Goal: Task Accomplishment & Management: Use online tool/utility

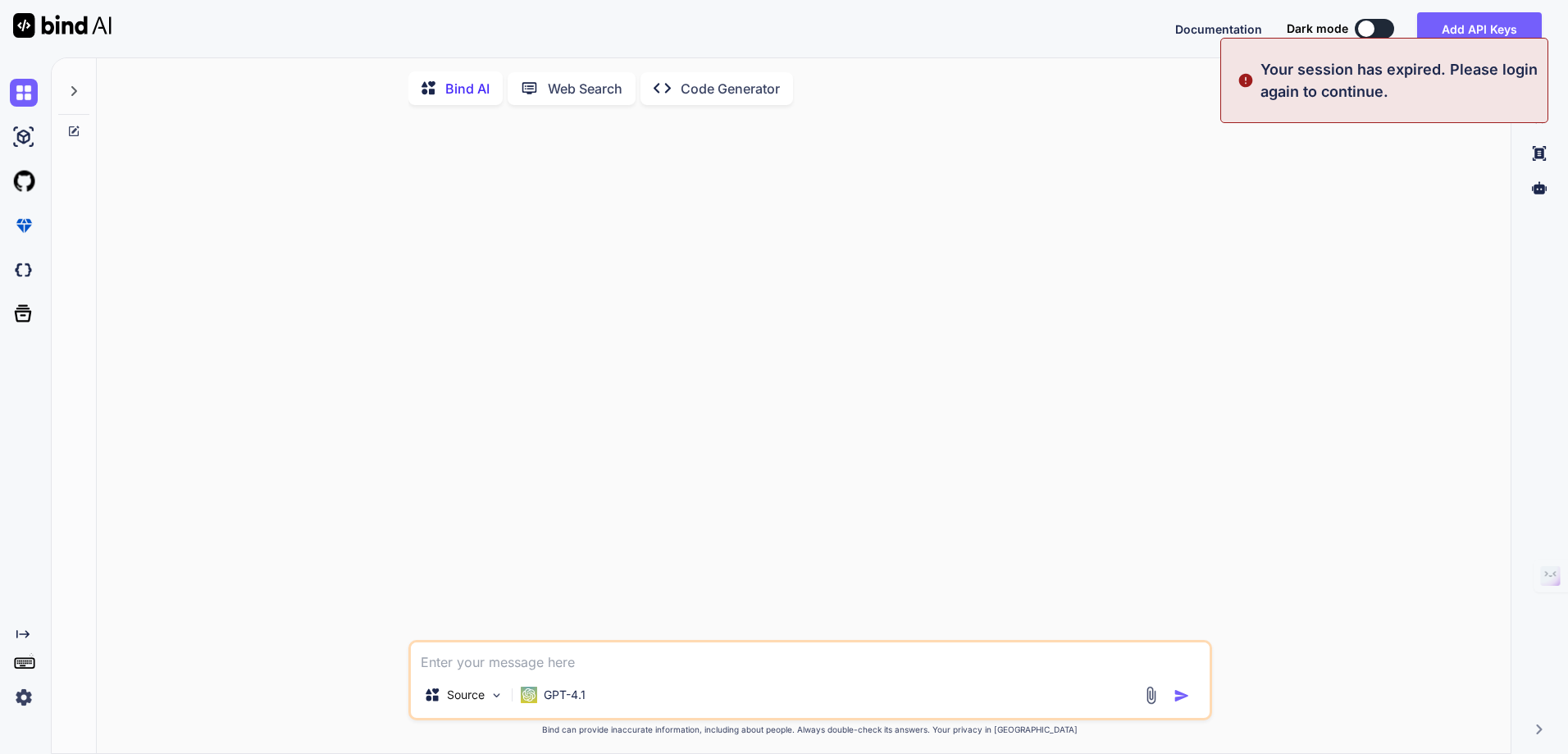
type textarea "x"
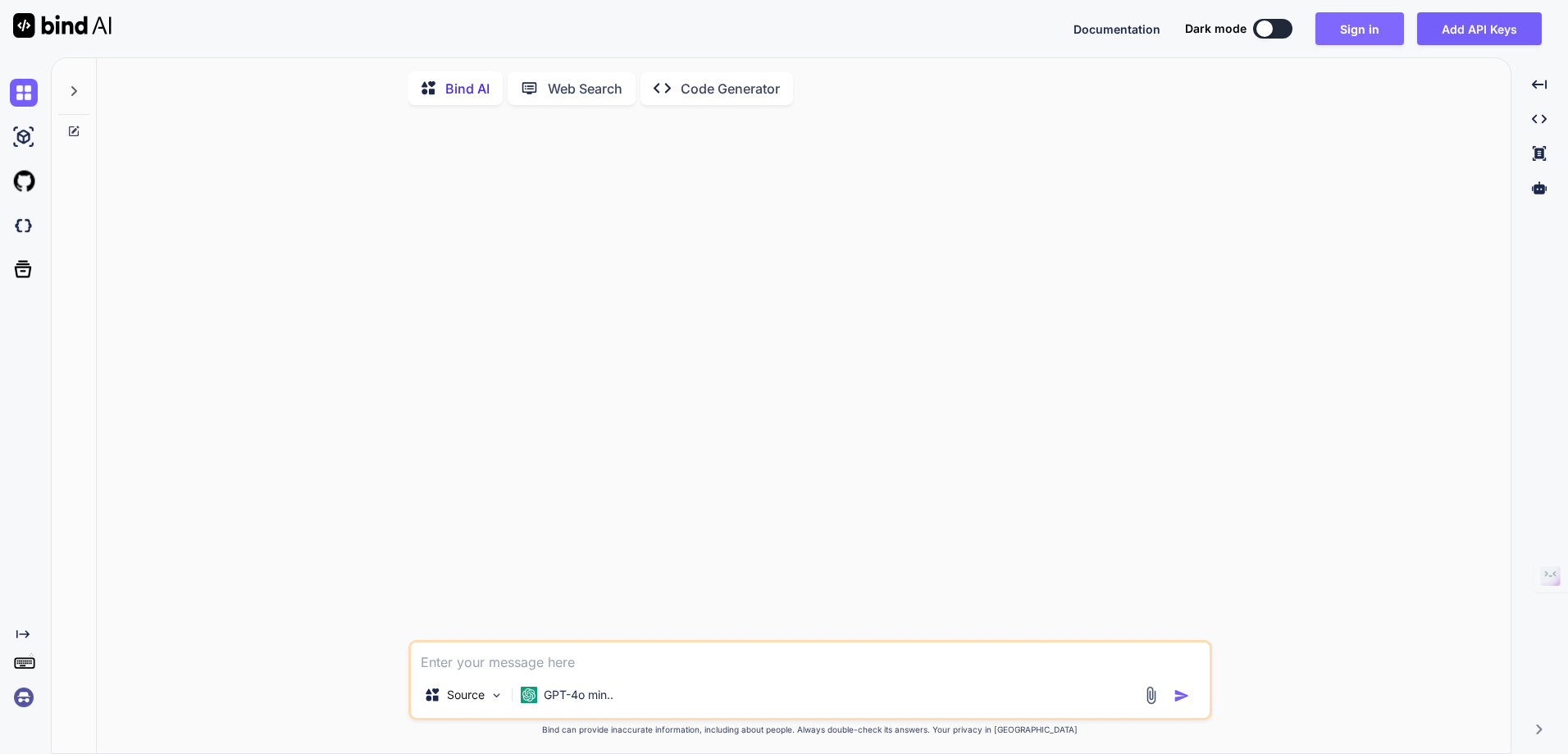
click at [1368, 29] on button "Sign in" at bounding box center [1359, 28] width 88 height 33
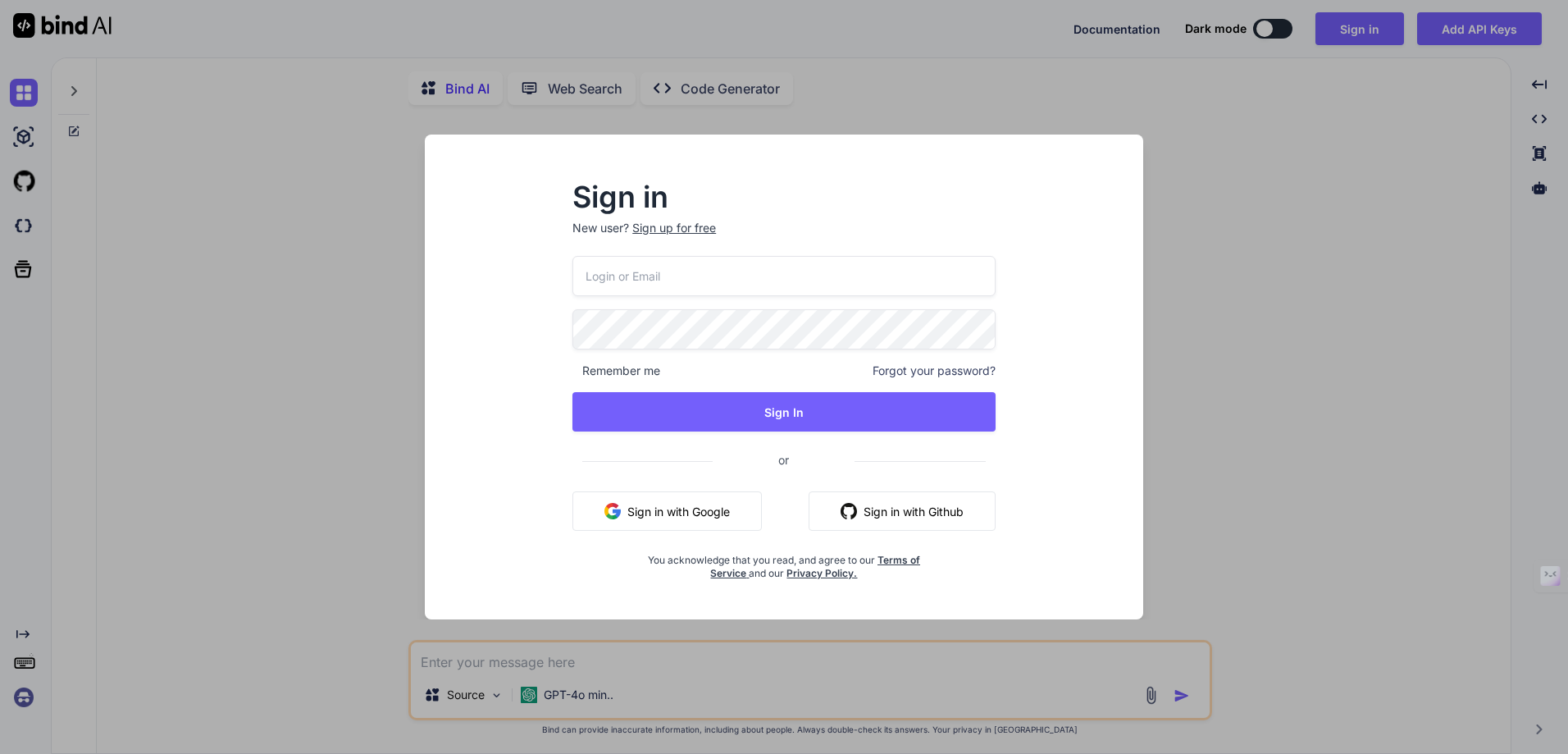
click at [700, 517] on button "Sign in with Google" at bounding box center [667, 511] width 189 height 39
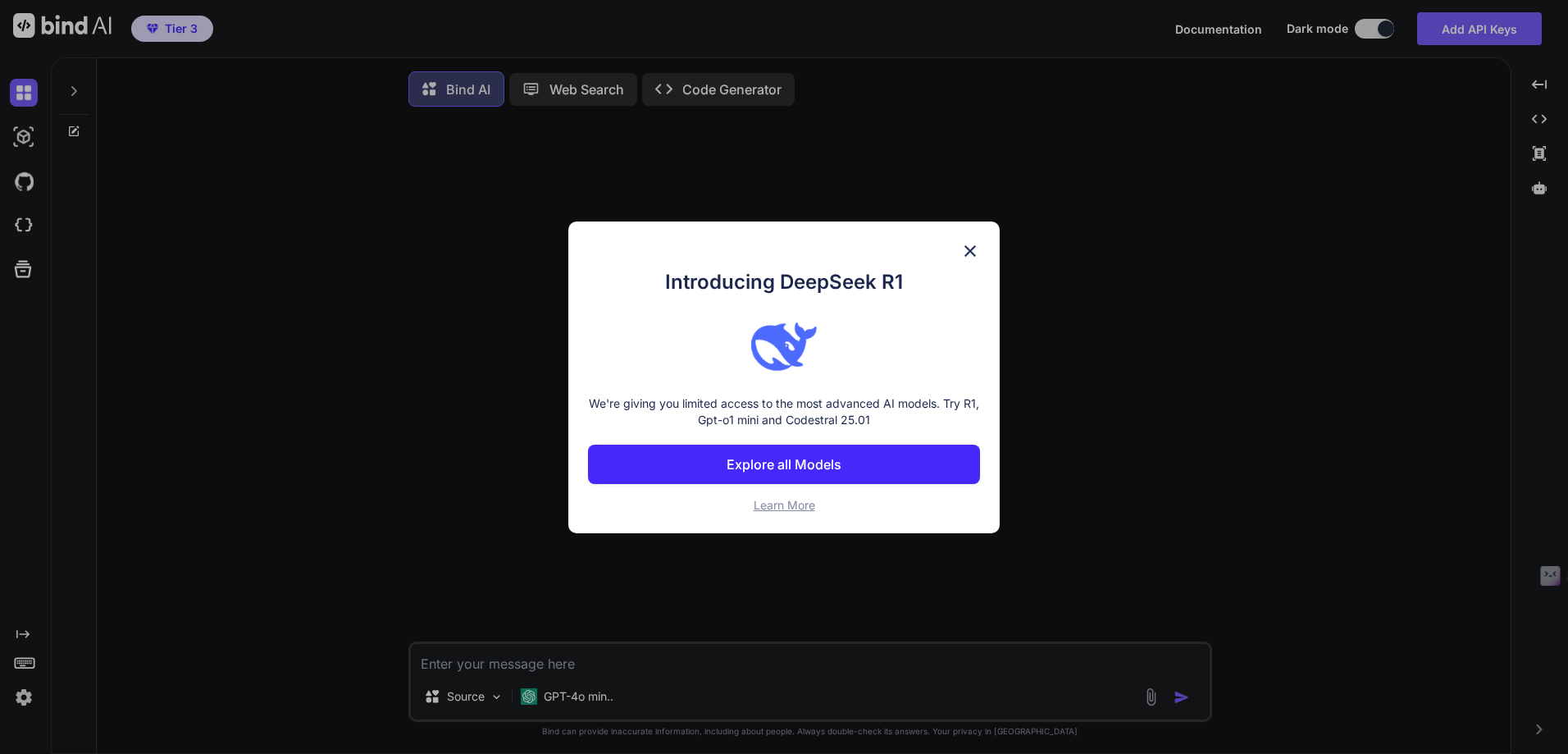
click at [796, 464] on p "Explore all Models" at bounding box center [784, 464] width 114 height 20
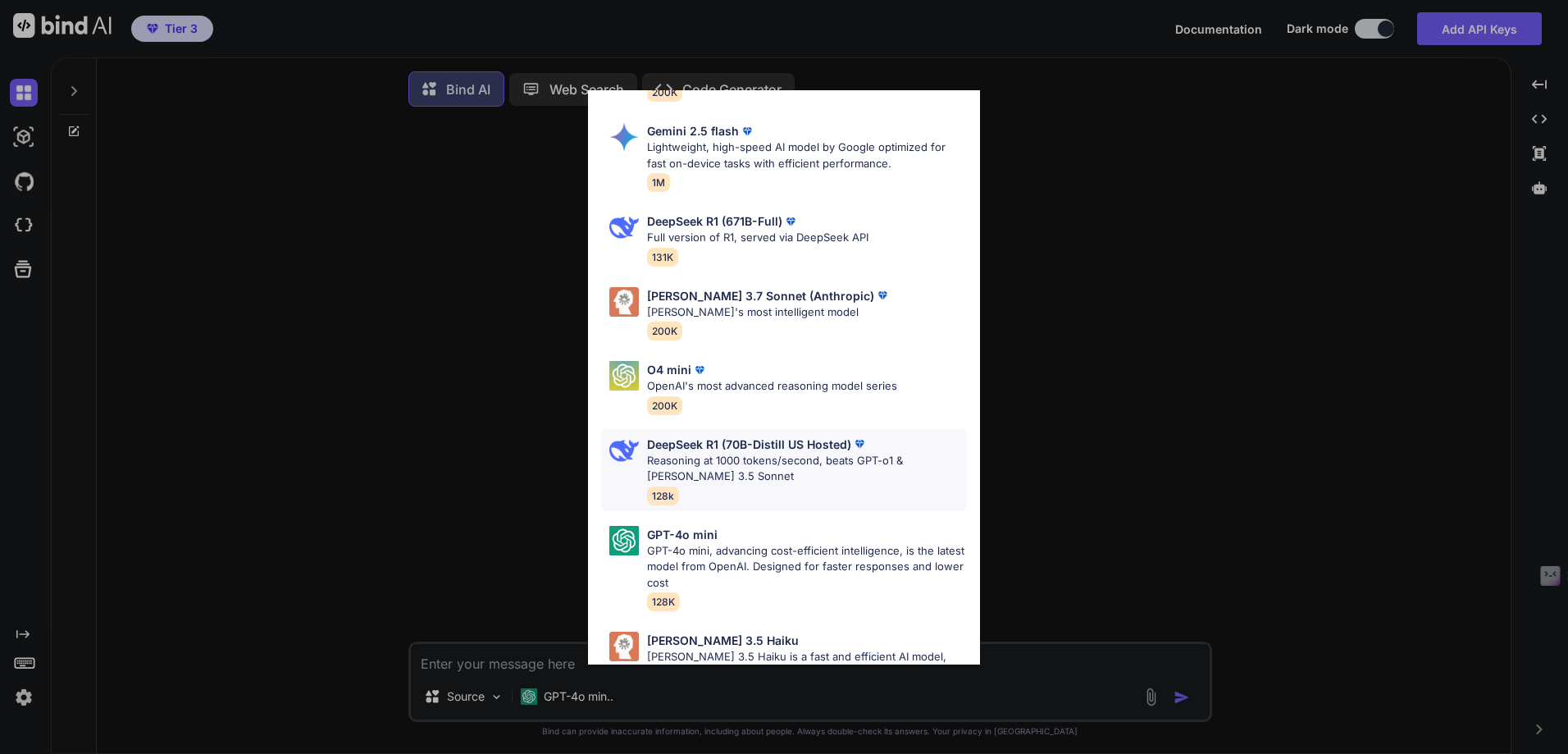
scroll to position [750, 0]
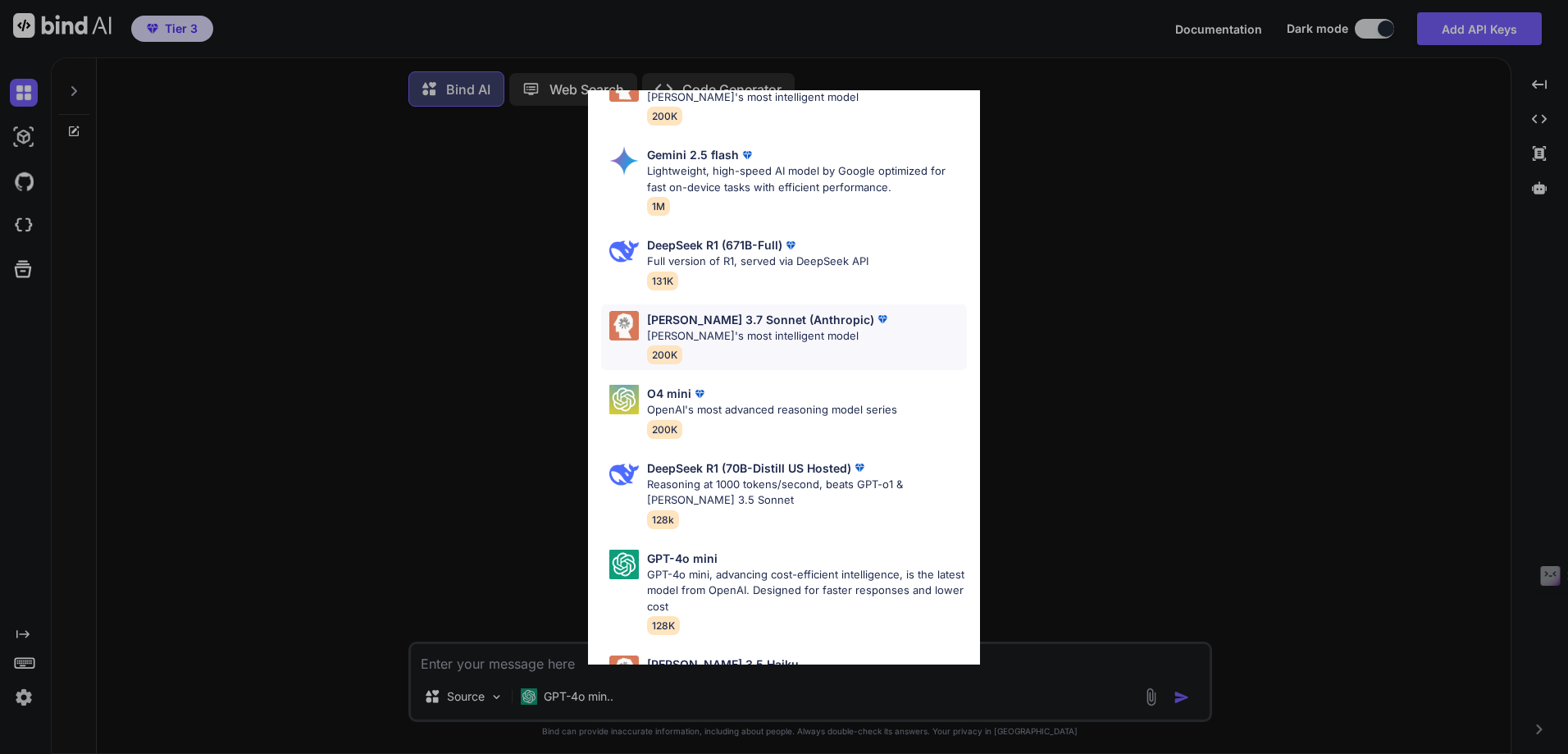
click at [701, 311] on p "[PERSON_NAME] 3.7 Sonnet (Anthropic)" at bounding box center [760, 320] width 227 height 17
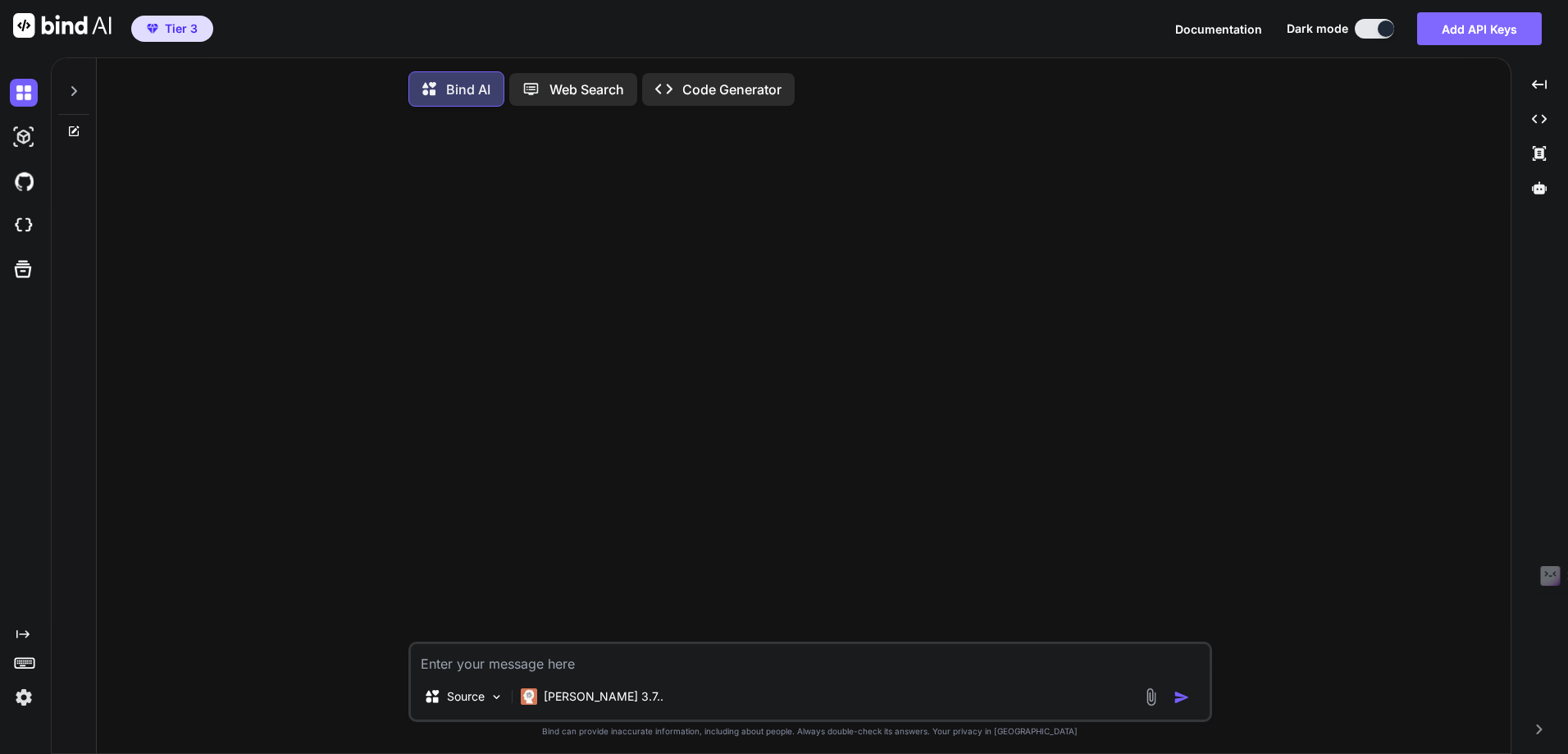
click at [1466, 35] on button "Add API Keys" at bounding box center [1479, 28] width 125 height 33
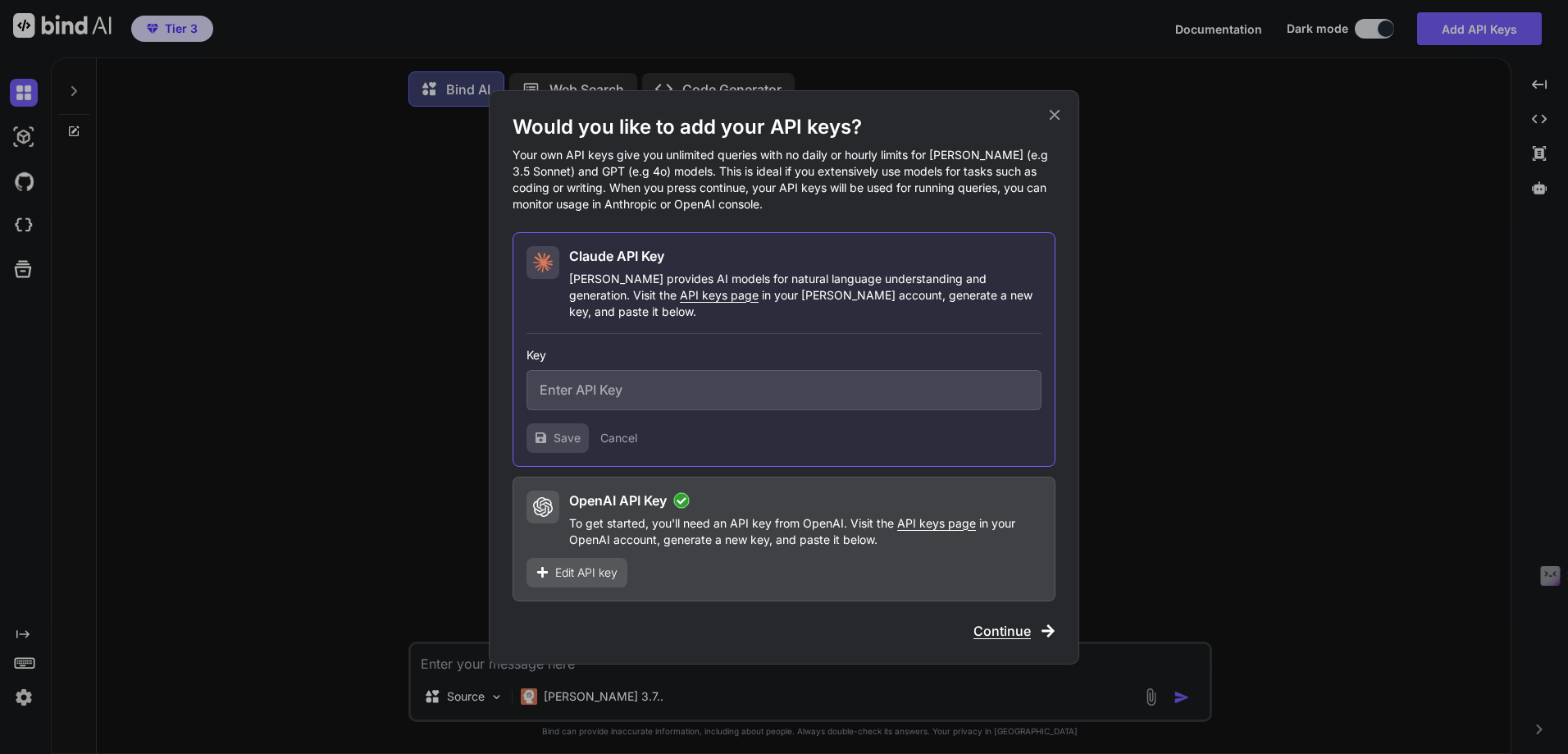
click at [1059, 122] on icon at bounding box center [1053, 114] width 18 height 18
